Goal: Task Accomplishment & Management: Complete application form

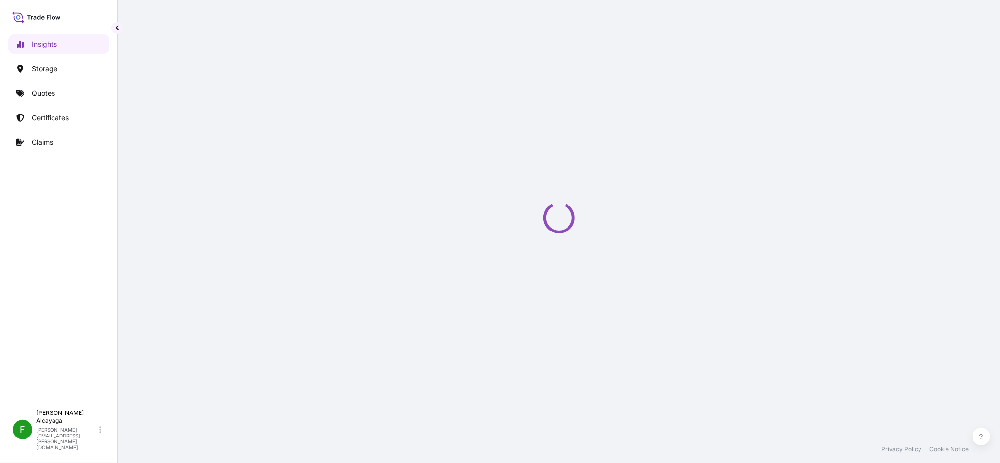
select select "2025"
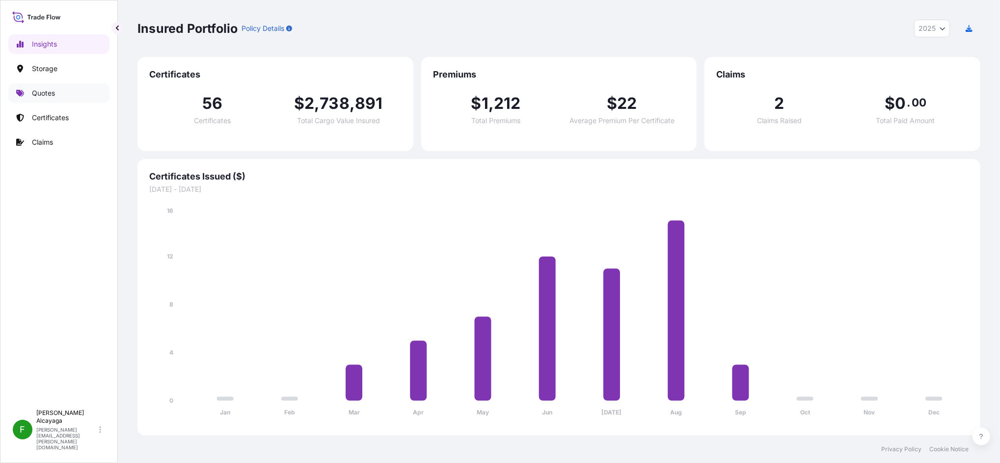
click at [66, 96] on link "Quotes" at bounding box center [58, 93] width 101 height 20
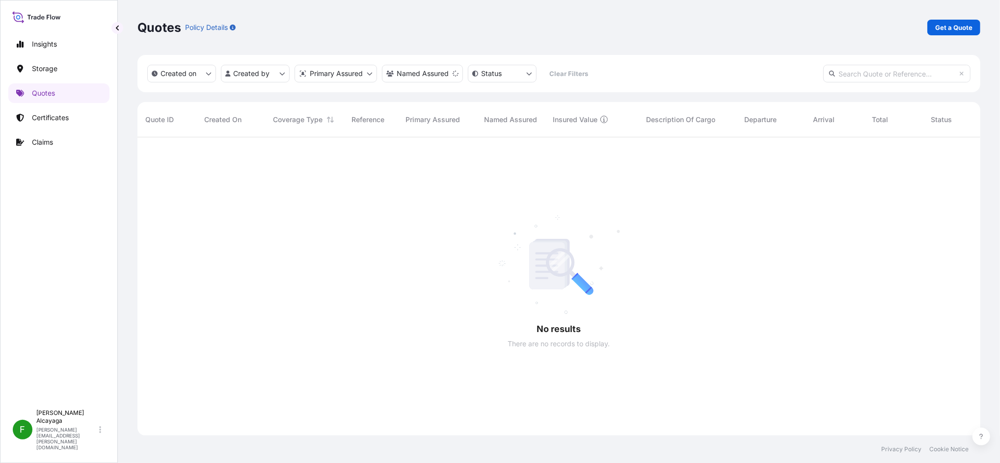
scroll to position [323, 833]
click at [71, 116] on link "Certificates" at bounding box center [58, 118] width 101 height 20
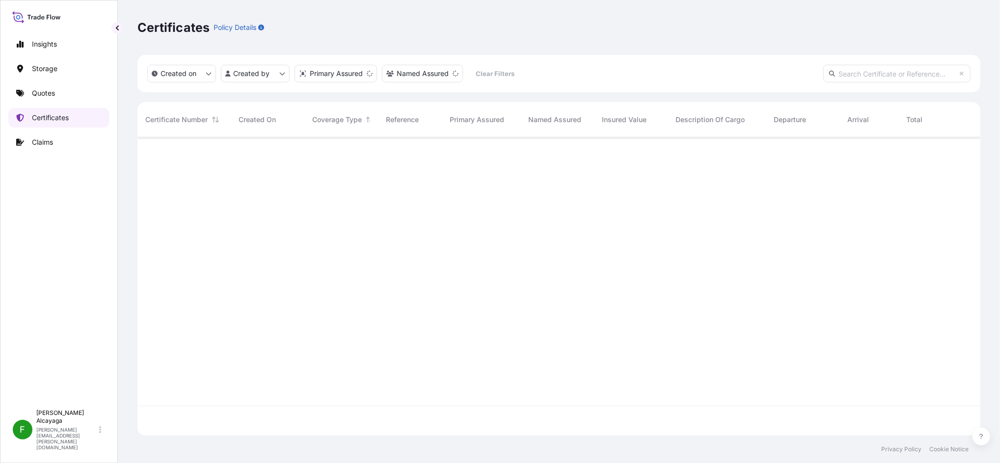
scroll to position [294, 833]
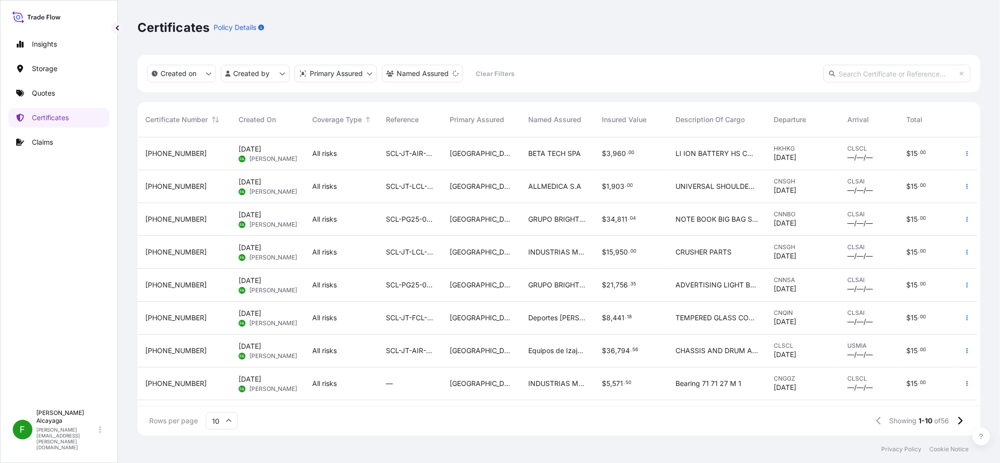
click at [229, 221] on div "[PHONE_NUMBER]" at bounding box center [183, 219] width 93 height 33
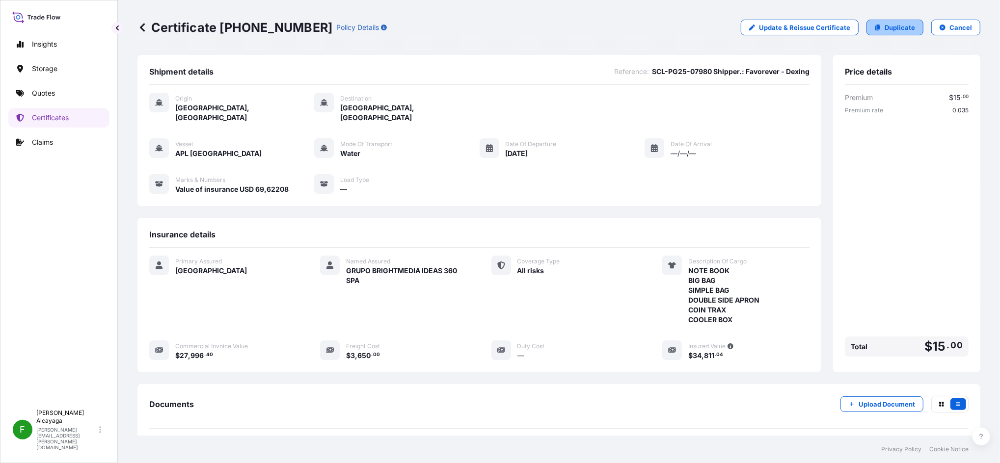
click at [890, 31] on p "Duplicate" at bounding box center [899, 28] width 30 height 10
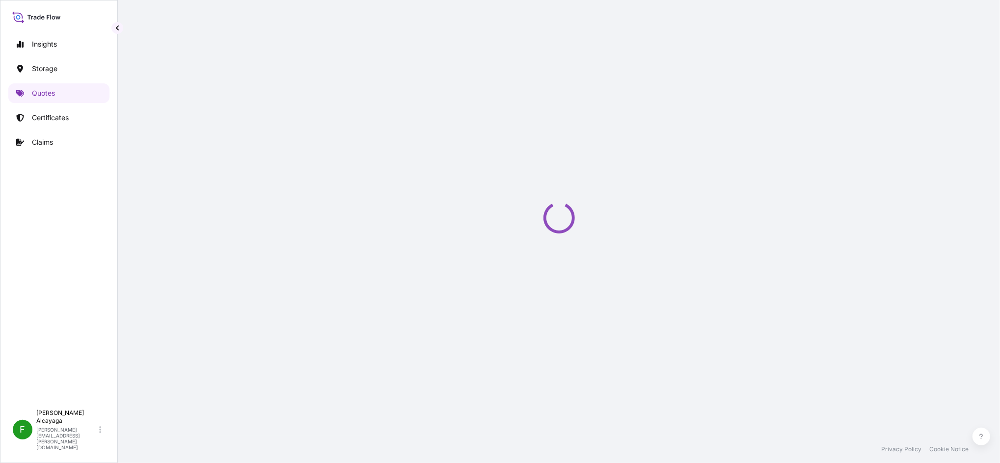
select select "Water"
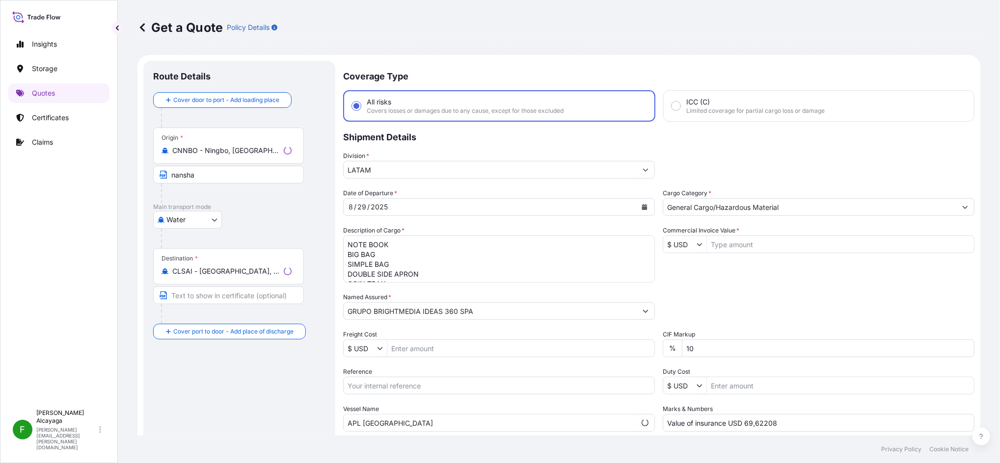
scroll to position [16, 0]
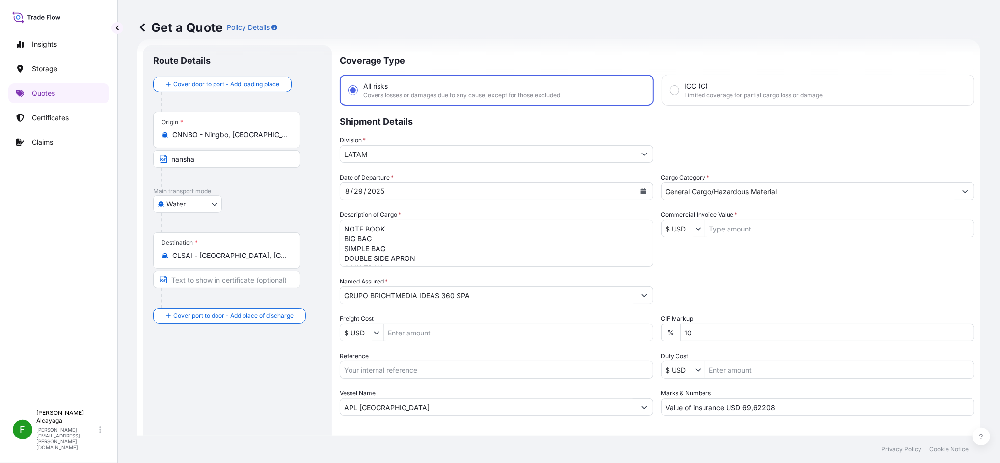
click at [448, 252] on textarea "NOTE BOOK BIG BAG SIMPLE BAG DOUBLE SIDE APRON COIN TRAX COOLER BOX" at bounding box center [497, 243] width 314 height 47
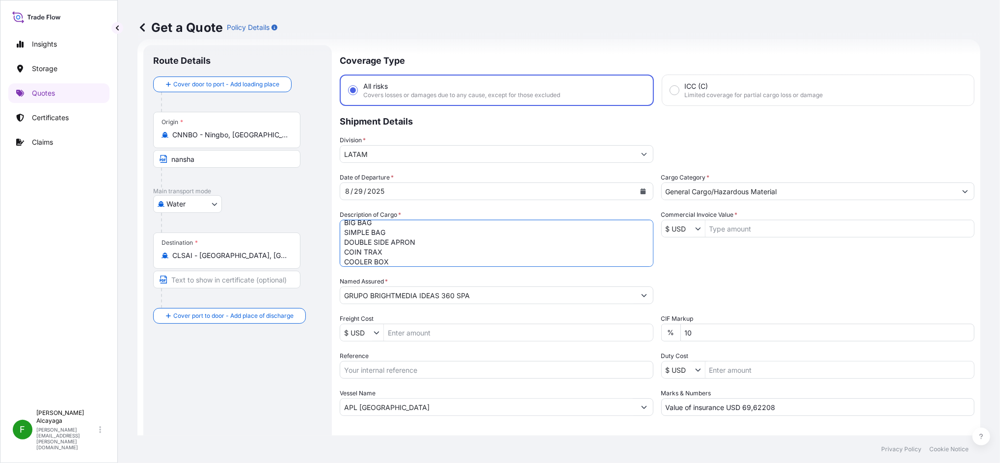
paste textarea "TABLES CHAIRS CHALKBOARD STANDS PO# EF250707-0711"
type textarea "TABLES CHAIRS CHALKBOARD STANDS PO# EF250707-0711"
click at [245, 129] on div "Origin * CNNBO - [GEOGRAPHIC_DATA], [GEOGRAPHIC_DATA]" at bounding box center [226, 130] width 147 height 36
click at [245, 130] on input "CNNBO - Ningbo, [GEOGRAPHIC_DATA]" at bounding box center [230, 135] width 116 height 10
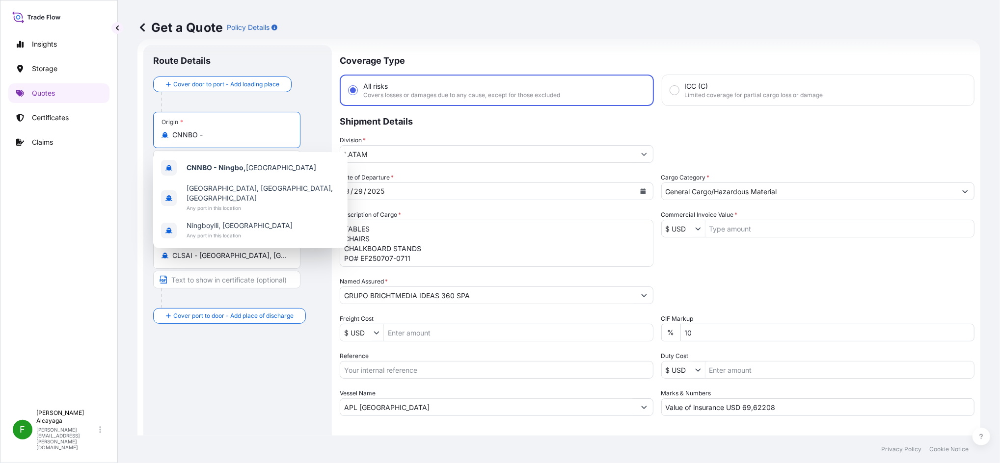
type input "CNNBO"
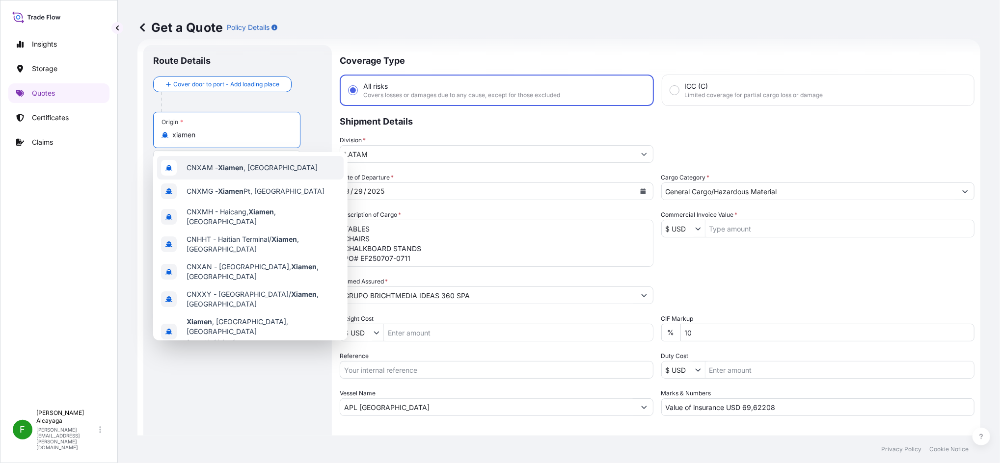
click at [247, 159] on div "CNXAM - [GEOGRAPHIC_DATA] , [GEOGRAPHIC_DATA]" at bounding box center [250, 168] width 187 height 24
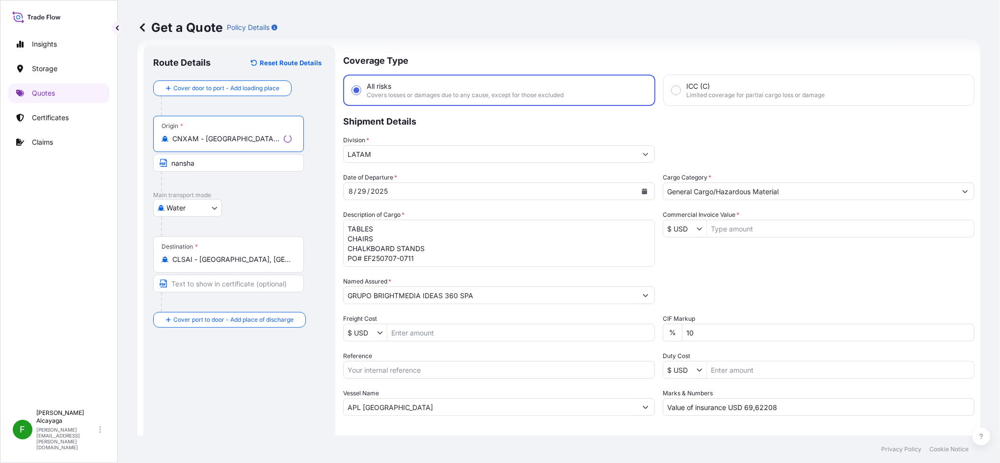
type input "CNXAM - [GEOGRAPHIC_DATA], [GEOGRAPHIC_DATA]"
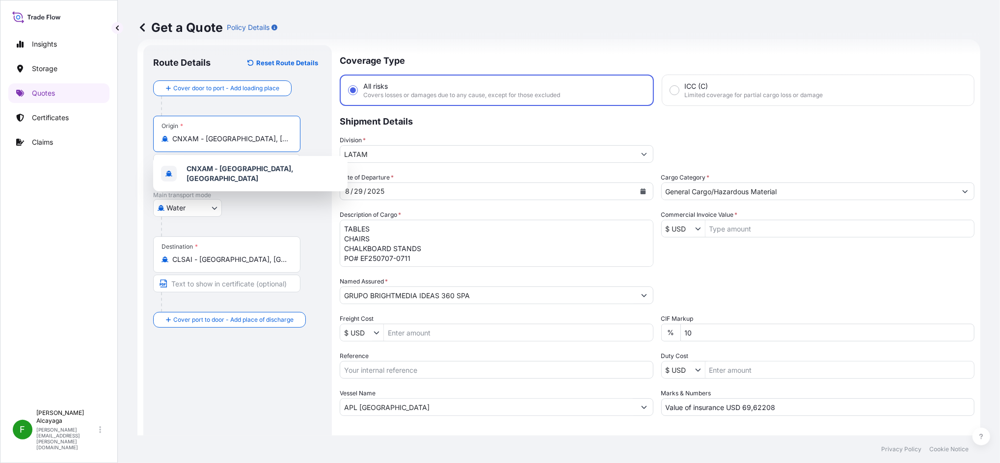
click at [556, 201] on div "Date of Departure * [DATE] Cargo Category * General Cargo/Hazardous Material De…" at bounding box center [657, 294] width 635 height 243
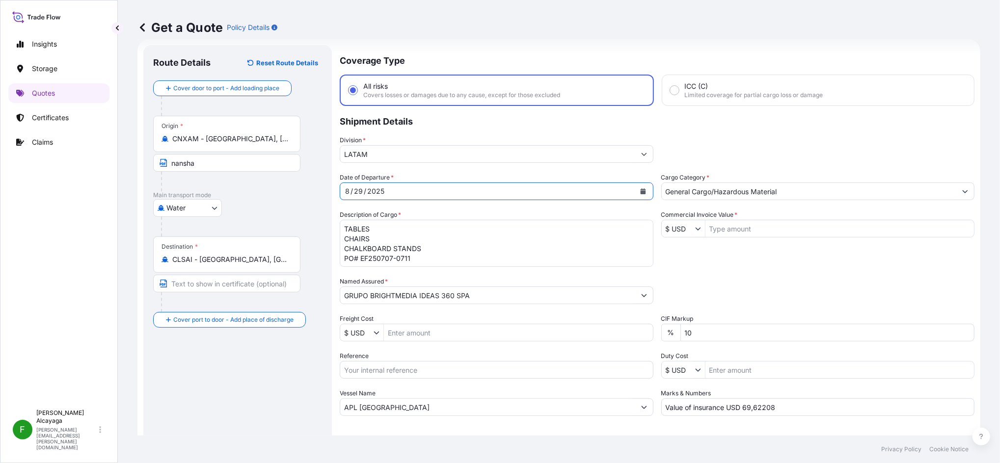
click at [364, 189] on div "/" at bounding box center [365, 192] width 2 height 12
click at [642, 191] on button "Calendar" at bounding box center [643, 192] width 16 height 16
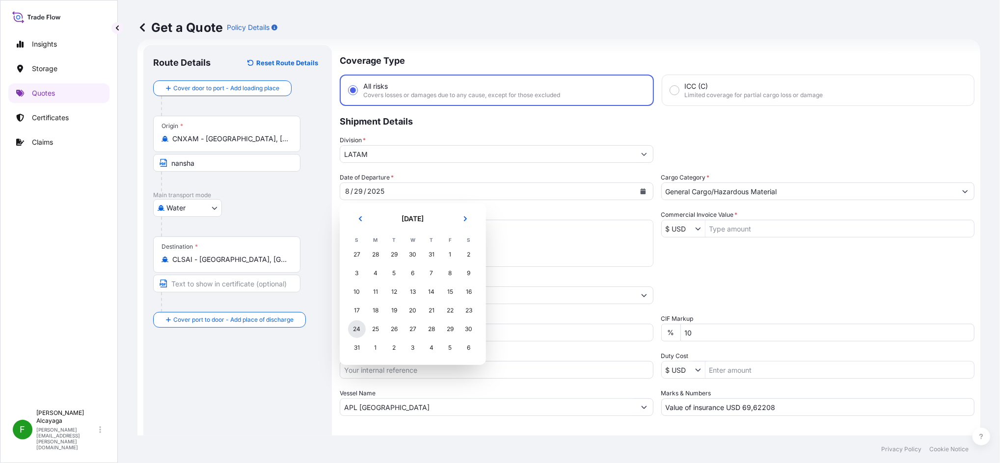
click at [359, 330] on div "24" at bounding box center [357, 330] width 18 height 18
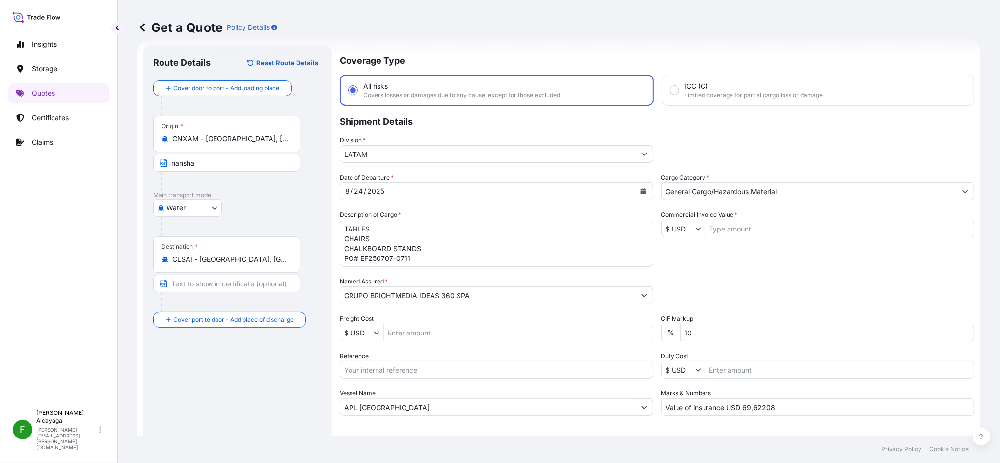
click at [735, 237] on div "Date of Departure * [DATE] Cargo Category * General Cargo/Hazardous Material De…" at bounding box center [657, 294] width 635 height 243
click at [747, 232] on input "Commercial Invoice Value *" at bounding box center [839, 229] width 269 height 18
type input "3,750"
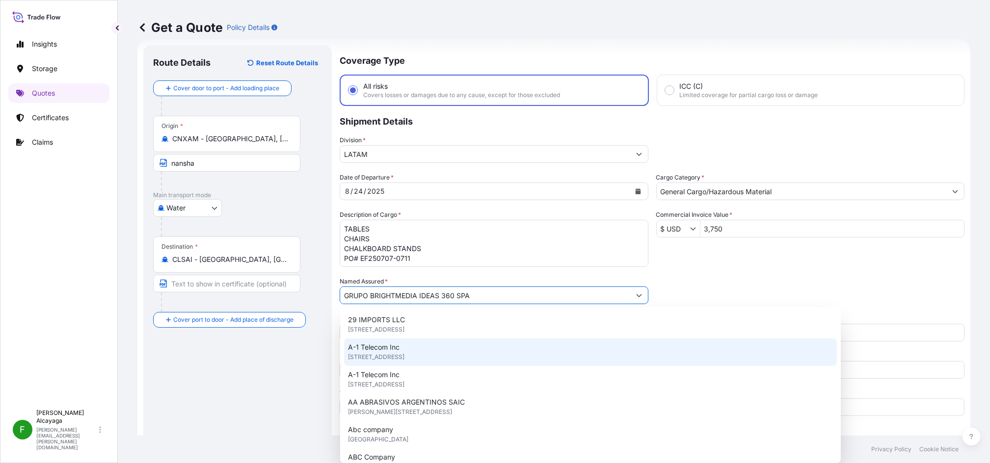
click at [296, 381] on div "Route Details Reset Route Details Cover door to port - Add loading place Place …" at bounding box center [237, 267] width 169 height 425
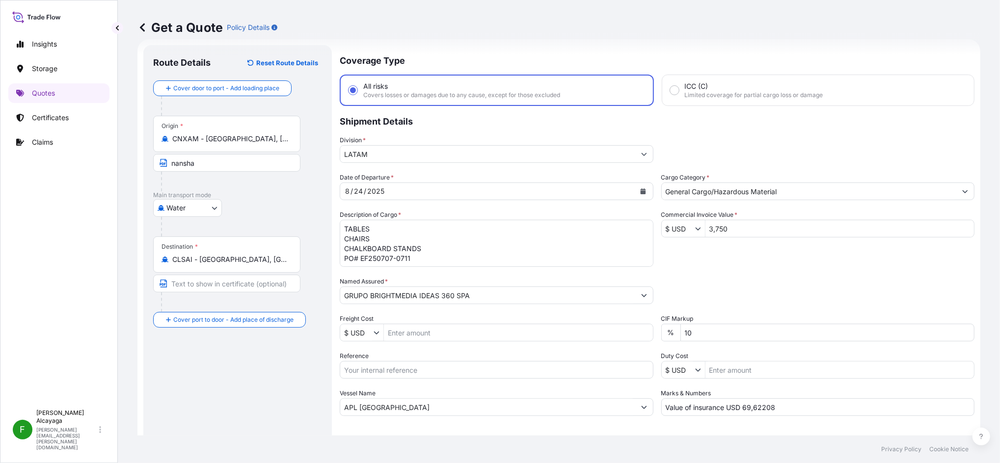
click at [434, 399] on input "APL [GEOGRAPHIC_DATA]" at bounding box center [487, 408] width 295 height 18
type input "APL"
click at [420, 325] on input "Freight Cost" at bounding box center [518, 333] width 269 height 18
paste input "30731,22"
type input "3,073,122"
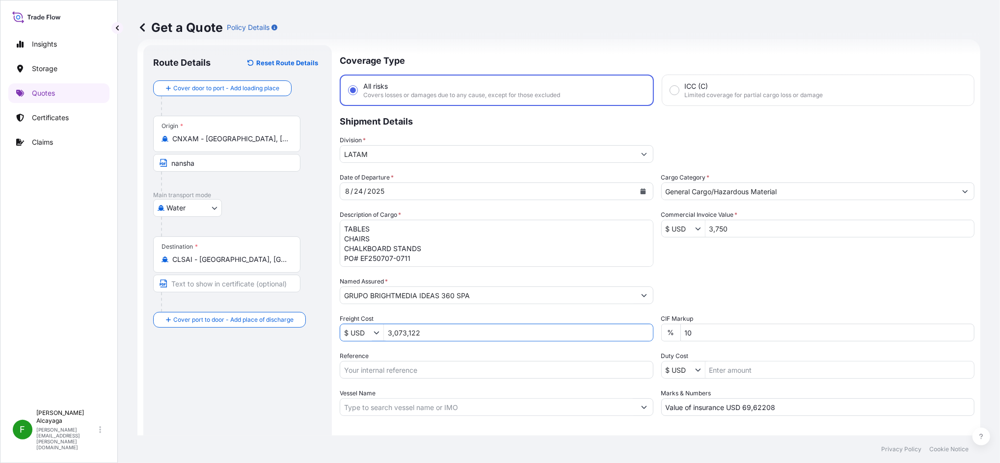
click at [712, 233] on input "3,750" at bounding box center [839, 229] width 269 height 18
type input "3,750"
click at [451, 330] on input "3,073,122" at bounding box center [518, 333] width 269 height 18
paste input "30731,22"
type input "30,731,223,073,122"
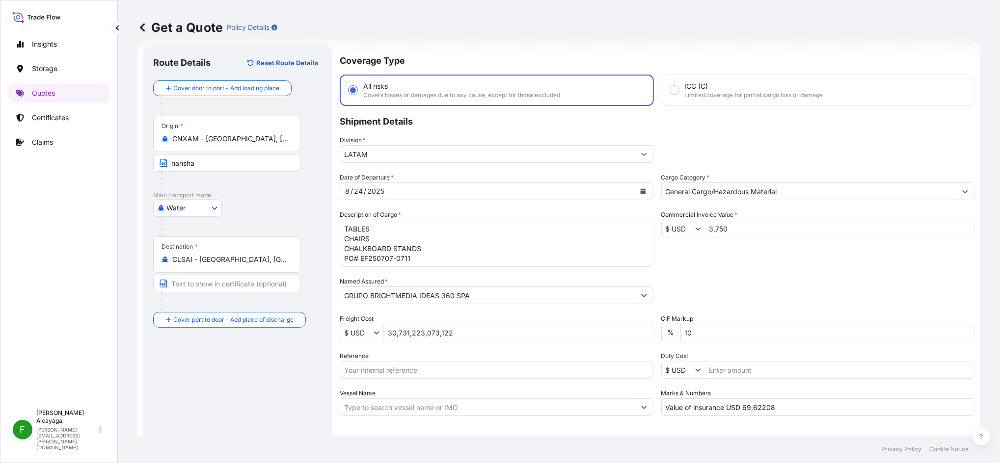
click at [457, 329] on input "30,731,223,073,122" at bounding box center [518, 333] width 269 height 18
paste input "30731.22"
type input "30,731.22"
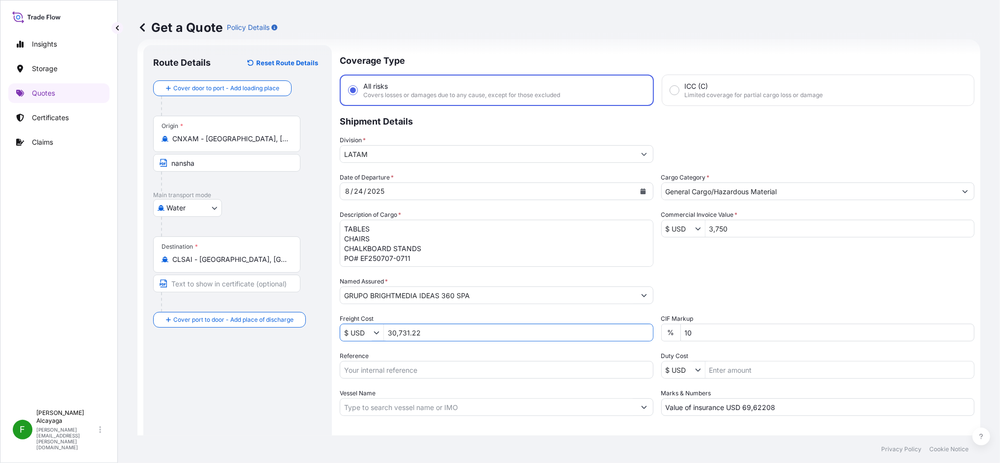
click at [226, 388] on div "Route Details Reset Route Details Cover door to port - Add loading place Place …" at bounding box center [237, 267] width 169 height 425
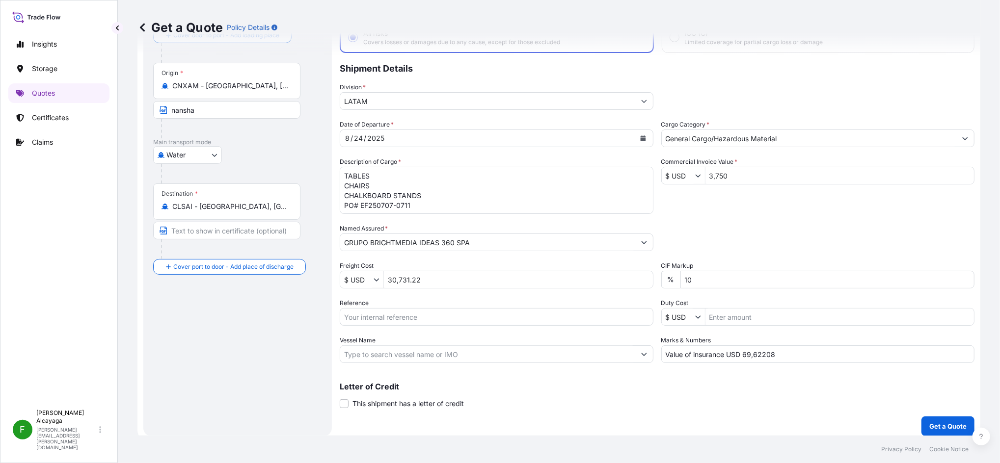
scroll to position [73, 0]
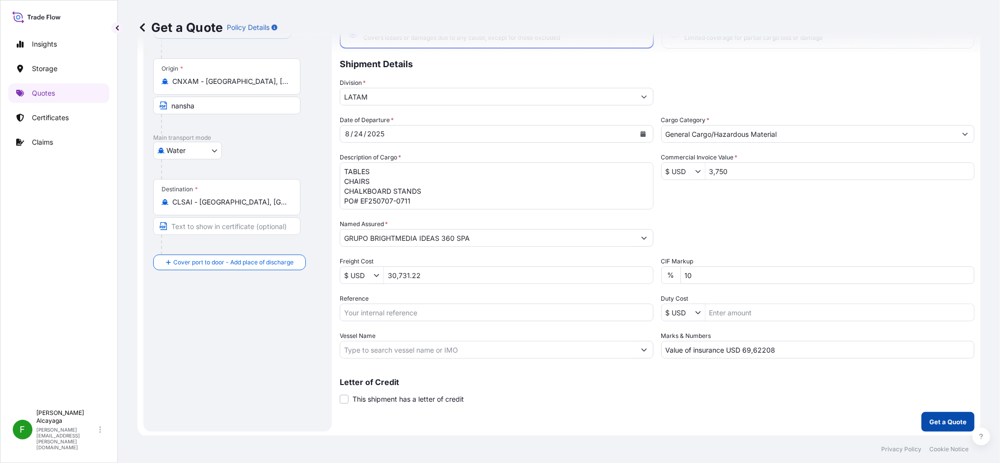
click at [946, 413] on button "Get a Quote" at bounding box center [947, 422] width 53 height 20
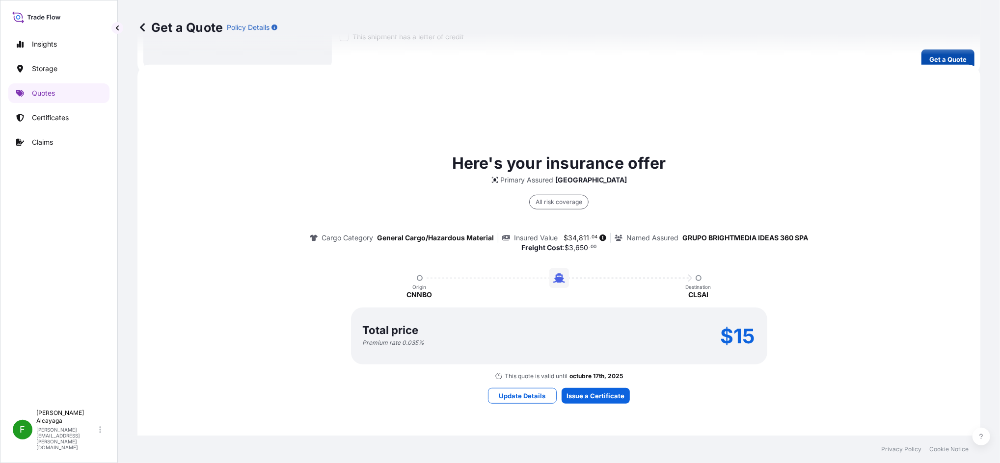
scroll to position [452, 0]
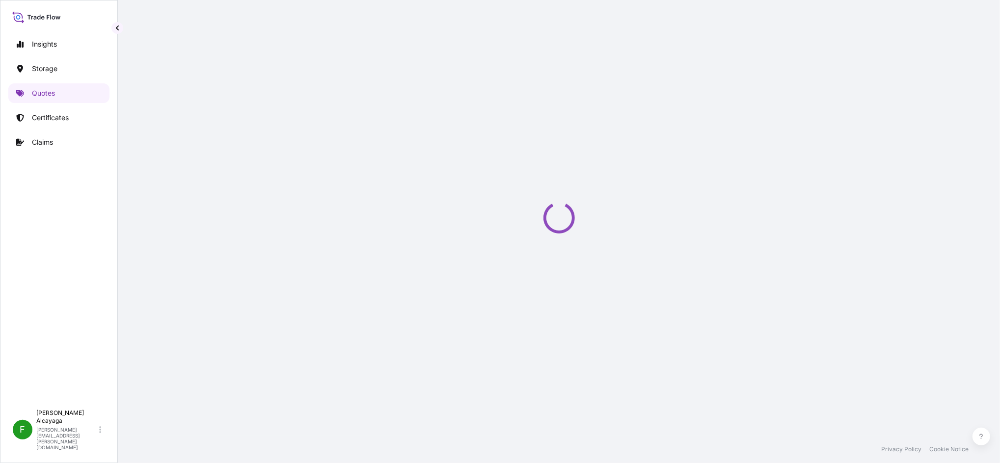
select select "Water"
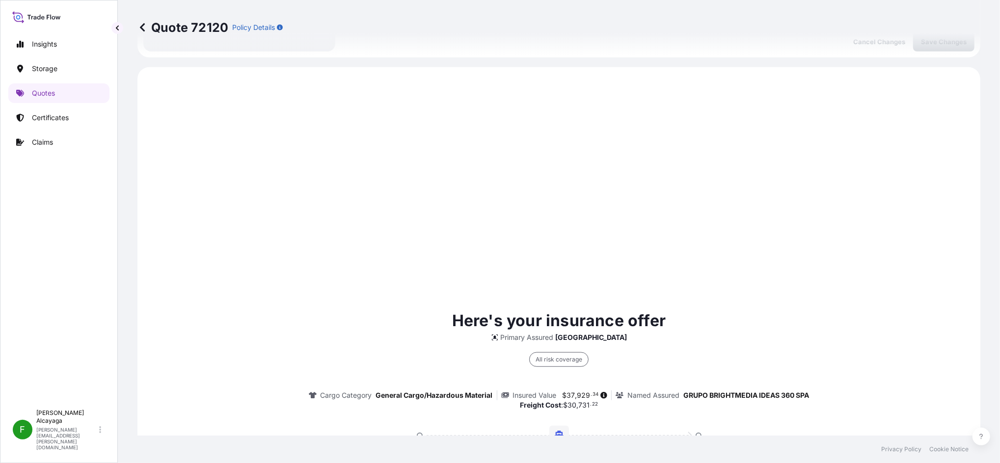
scroll to position [470, 0]
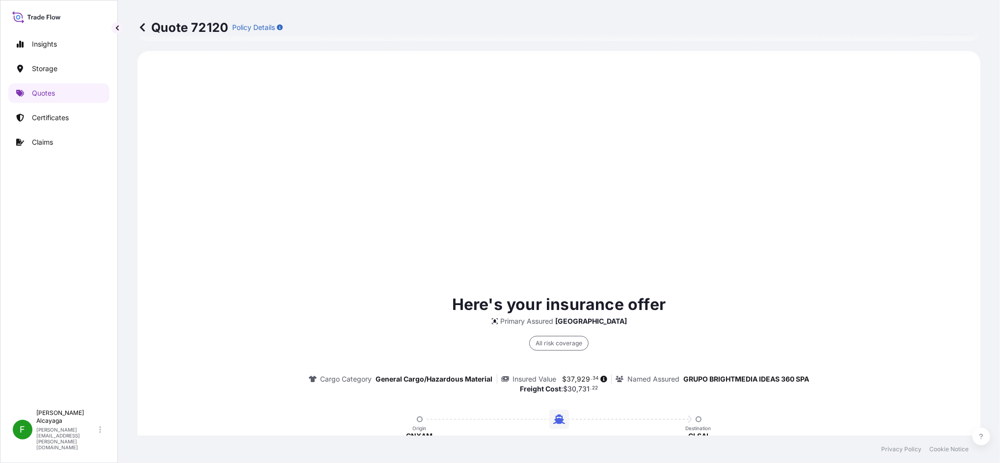
click at [568, 380] on div "Insured Value $ 37 , 929 . 34" at bounding box center [556, 379] width 111 height 10
click at [577, 378] on span "929" at bounding box center [583, 379] width 13 height 7
drag, startPoint x: 573, startPoint y: 378, endPoint x: 562, endPoint y: 377, distance: 10.9
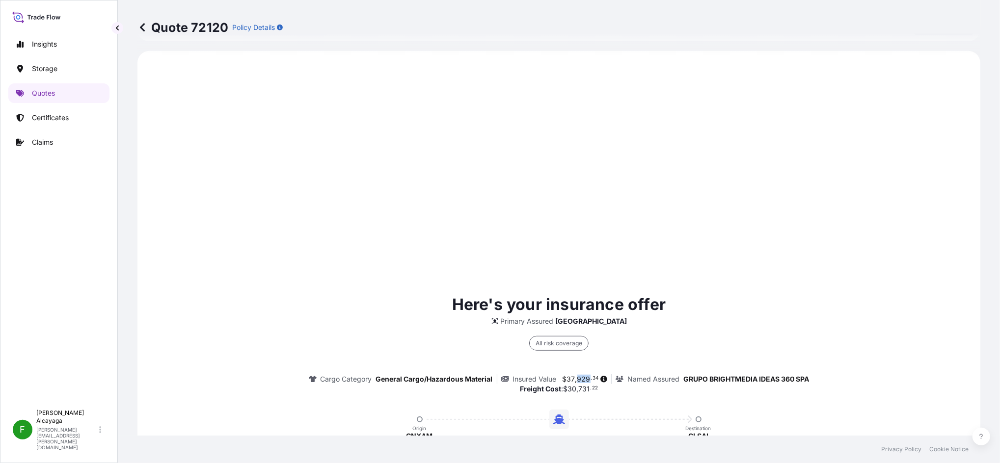
click at [567, 377] on span "37" at bounding box center [571, 379] width 8 height 7
drag, startPoint x: 562, startPoint y: 377, endPoint x: 581, endPoint y: 378, distance: 18.7
click at [581, 378] on span "$ 37 , 929 . 34" at bounding box center [580, 379] width 36 height 7
copy span "37 , 929"
drag, startPoint x: 999, startPoint y: 256, endPoint x: 989, endPoint y: 164, distance: 92.3
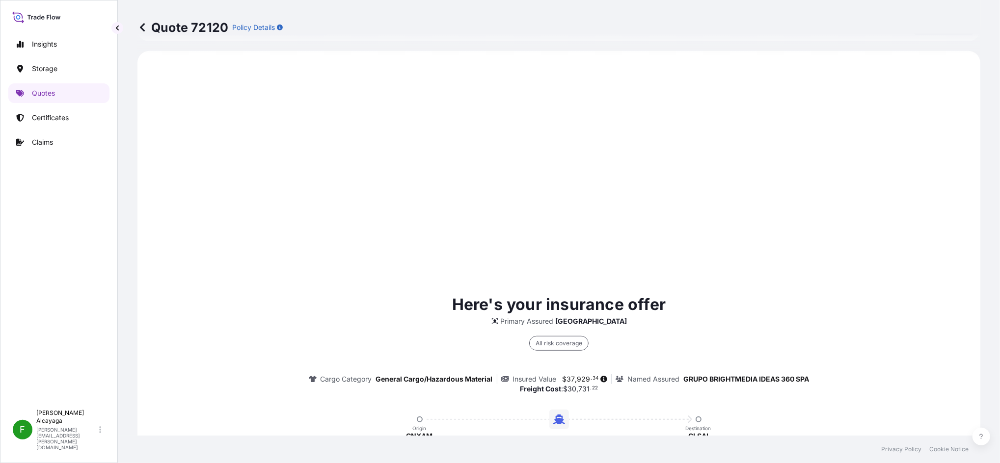
click at [989, 166] on div "Quote 72120 Policy Details Route Details Cover door to port - Add loading place…" at bounding box center [559, 218] width 882 height 436
click at [989, 164] on div "Quote 72120 Policy Details Route Details Cover door to port - Add loading place…" at bounding box center [559, 218] width 882 height 436
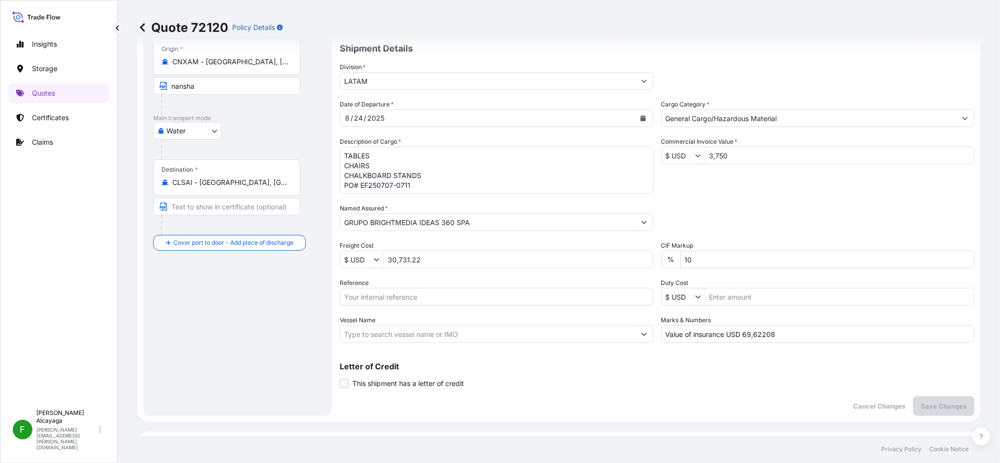
click at [778, 330] on input "Value of insurance USD 69,62208" at bounding box center [818, 334] width 314 height 18
paste input "75,85800"
type input "Value of insurance USD 75,85"
click at [914, 398] on button "Save Changes" at bounding box center [943, 407] width 61 height 20
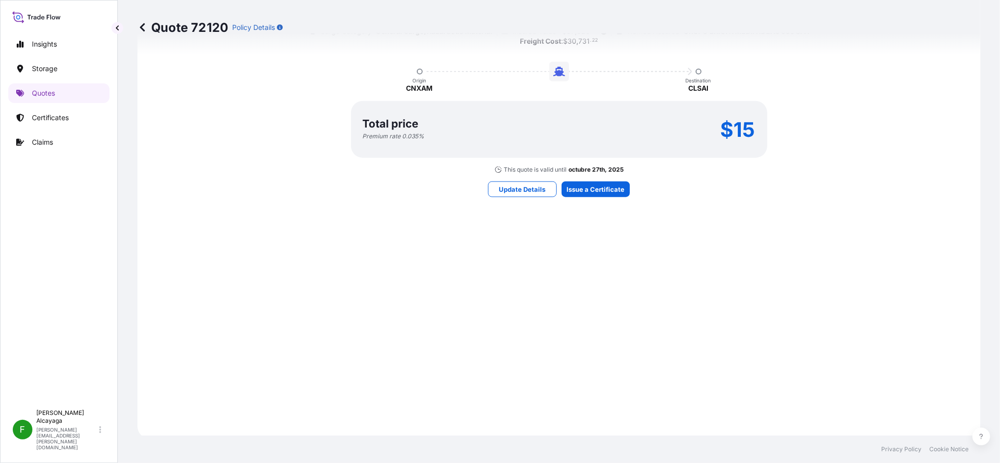
select select "Water"
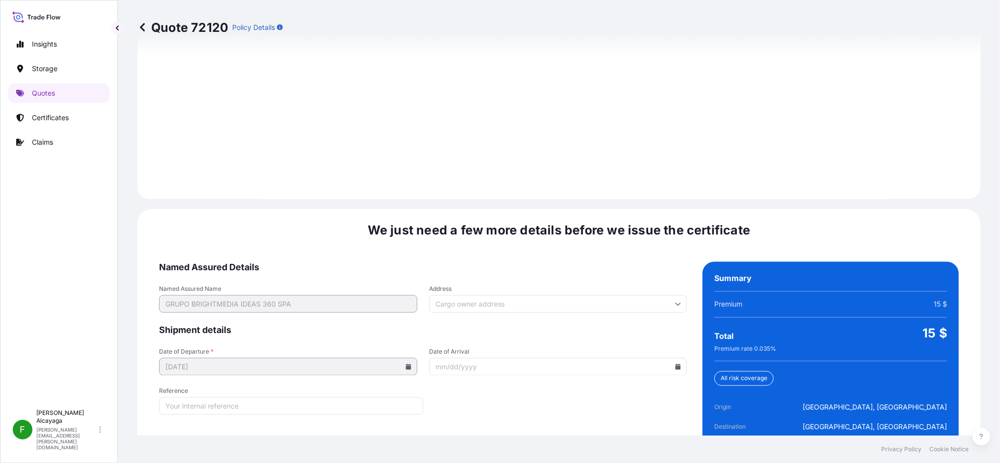
scroll to position [1394, 0]
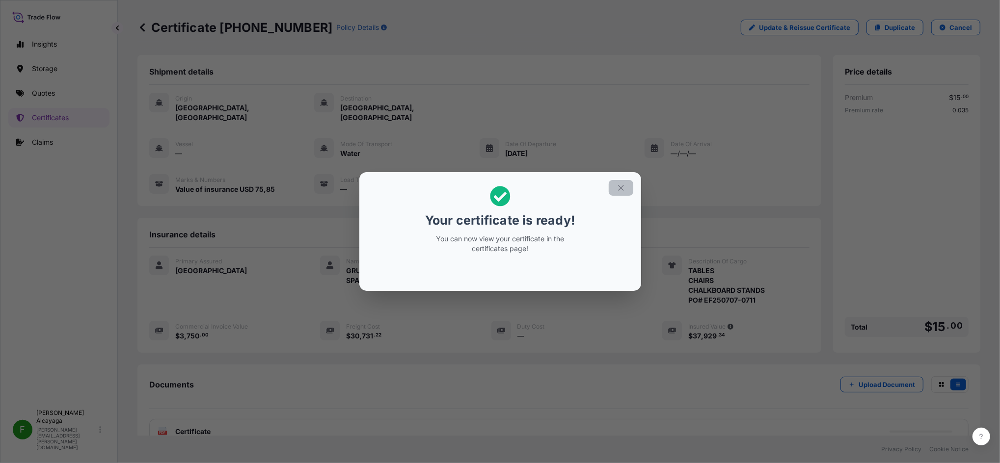
click at [620, 186] on icon "button" at bounding box center [620, 188] width 9 height 9
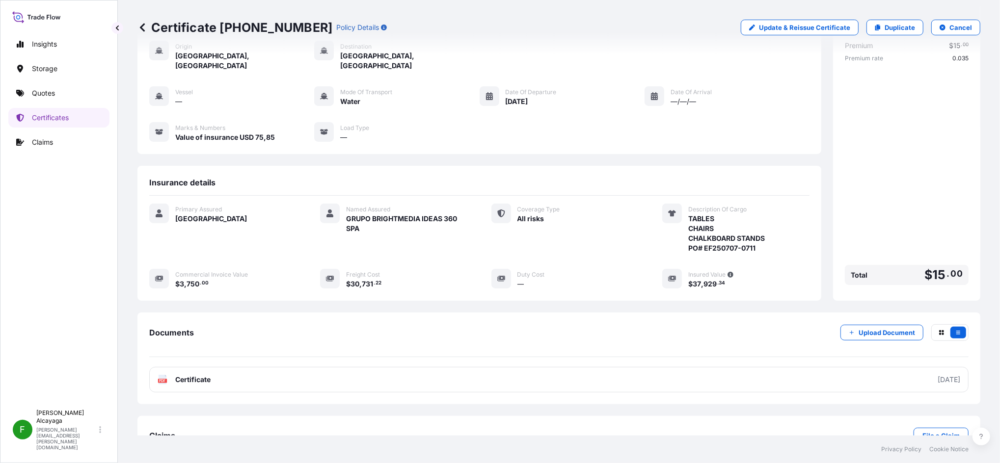
scroll to position [69, 0]
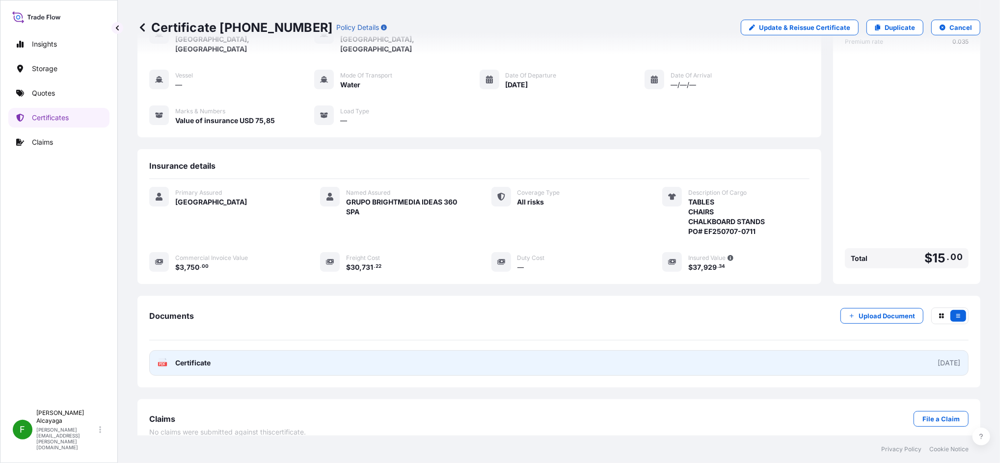
click at [306, 357] on link "PDF Certificate [DATE]" at bounding box center [558, 363] width 819 height 26
